Goal: Information Seeking & Learning: Learn about a topic

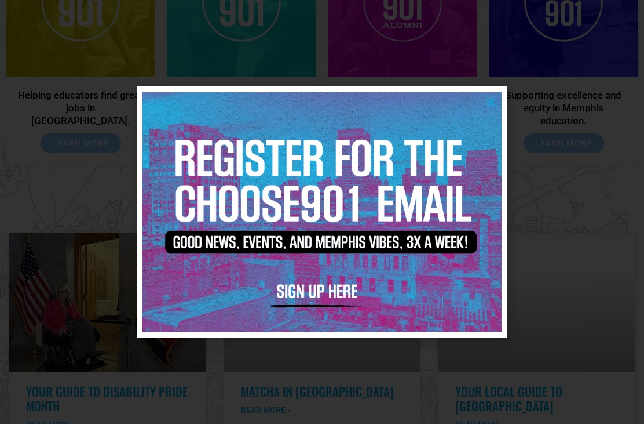
scroll to position [2511, 0]
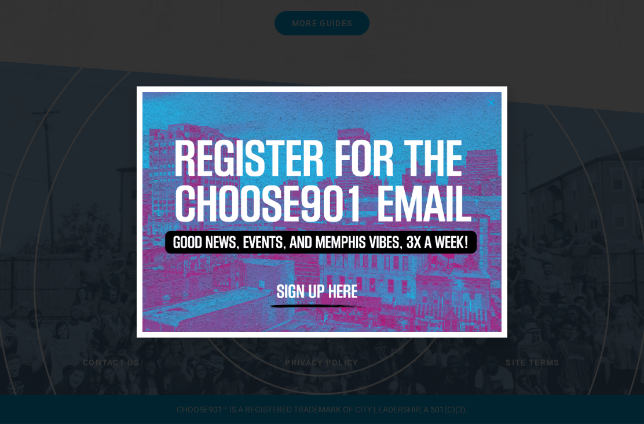
click at [494, 106] on icon "Close" at bounding box center [491, 102] width 9 height 9
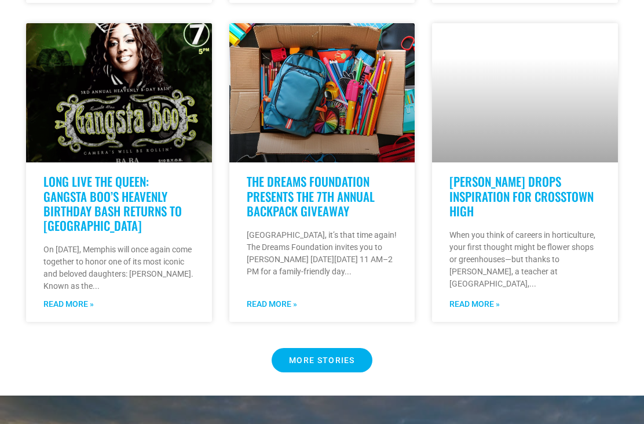
scroll to position [961, 0]
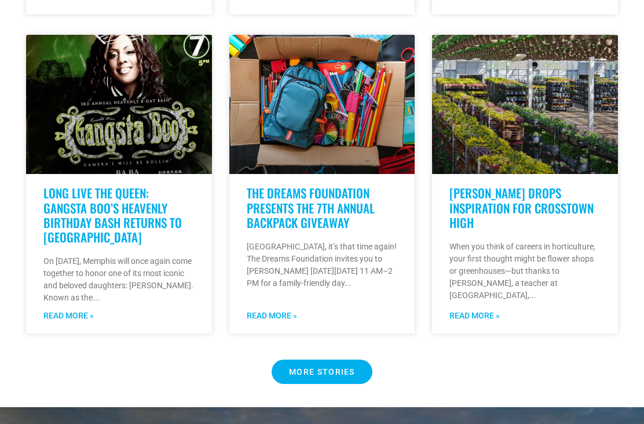
click at [318, 375] on span "MORE STORIES" at bounding box center [322, 371] width 66 height 8
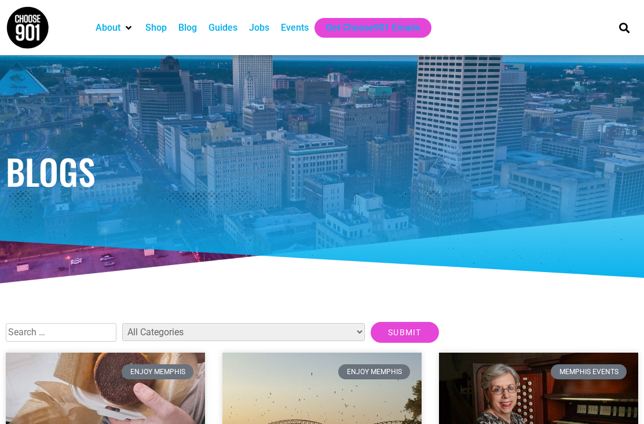
click at [41, 332] on input "text" at bounding box center [61, 332] width 111 height 19
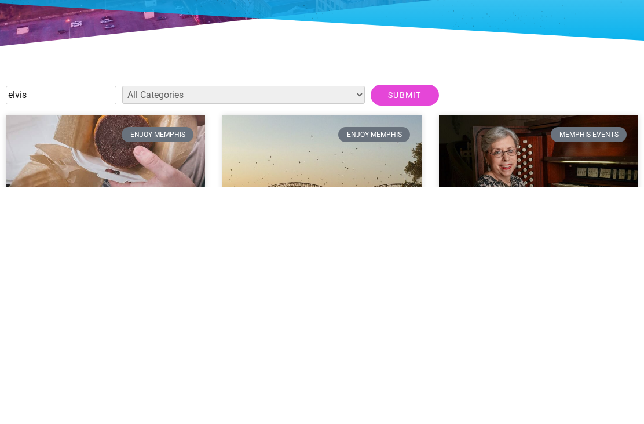
type input "elvis"
click at [371, 321] on input "Submit" at bounding box center [405, 331] width 68 height 21
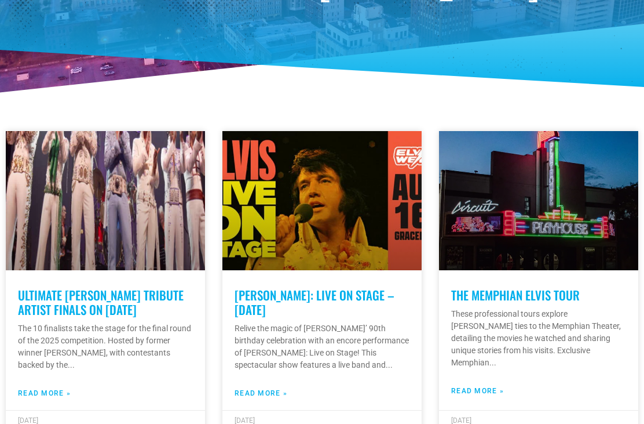
scroll to position [192, 0]
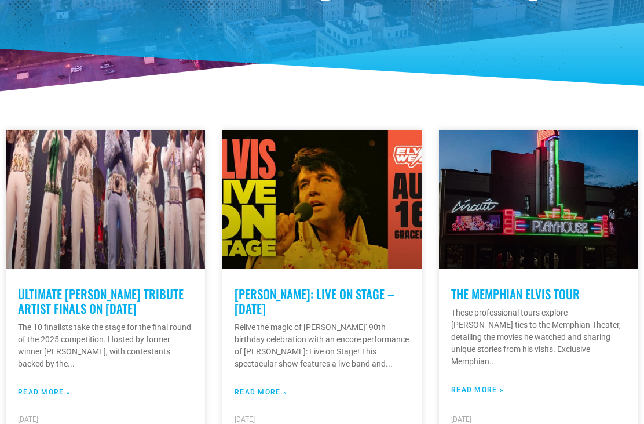
click at [524, 293] on link "THE MEMPHIAN ELVIS TOUR" at bounding box center [515, 294] width 129 height 18
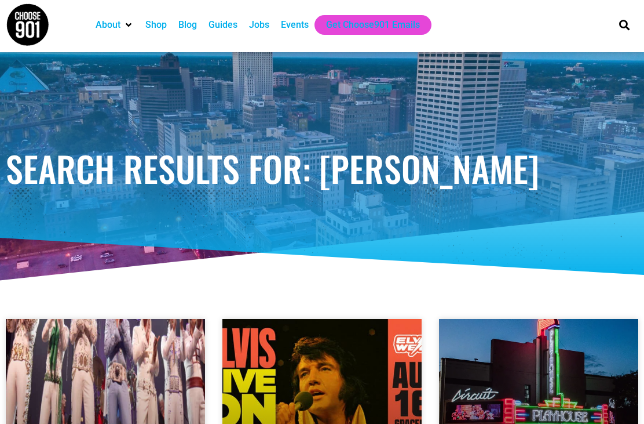
scroll to position [0, 0]
